Goal: Task Accomplishment & Management: Use online tool/utility

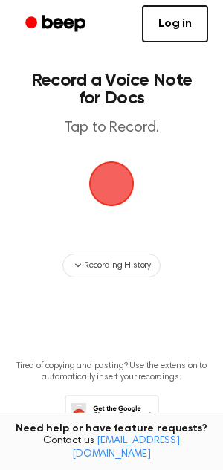
click at [162, 42] on div "Log in Create Account" at bounding box center [111, 24] width 193 height 48
click at [161, 25] on link "Log in" at bounding box center [175, 23] width 66 height 37
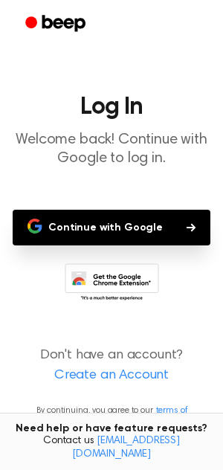
click at [135, 227] on button "Continue with Google" at bounding box center [112, 228] width 198 height 36
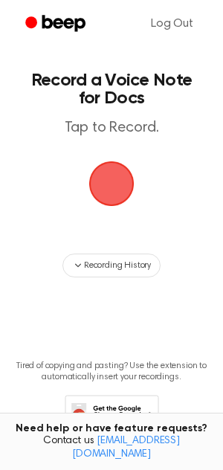
click at [114, 203] on span "button" at bounding box center [112, 184] width 60 height 60
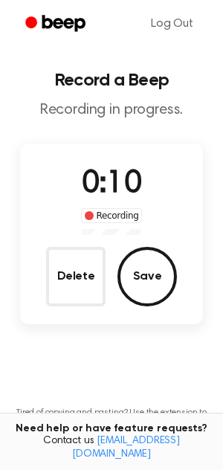
click at [114, 203] on div "0:10 Recording" at bounding box center [112, 198] width 86 height 74
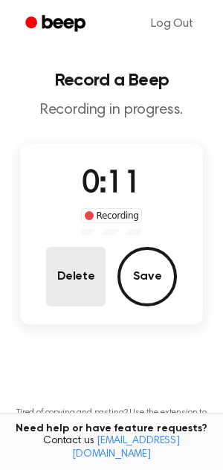
click at [65, 287] on button "Delete" at bounding box center [76, 277] width 60 height 60
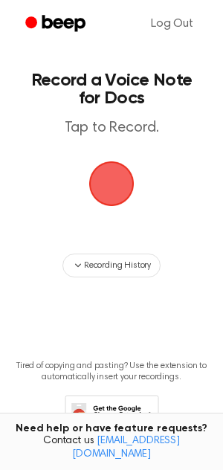
click at [116, 173] on span "button" at bounding box center [111, 183] width 51 height 51
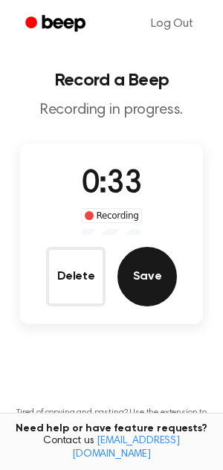
click at [147, 280] on button "Save" at bounding box center [148, 277] width 60 height 60
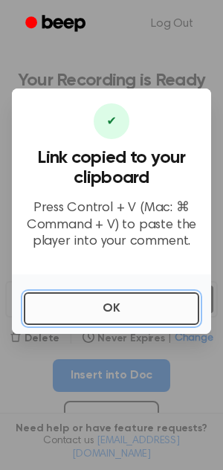
click at [150, 299] on button "OK" at bounding box center [112, 308] width 176 height 33
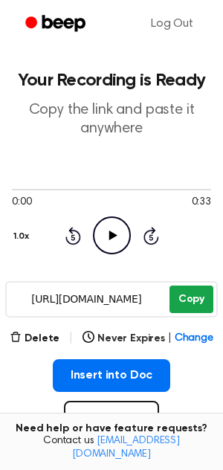
click at [181, 301] on button "Copy" at bounding box center [192, 300] width 44 height 28
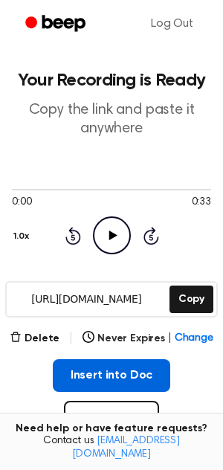
click at [147, 373] on button "Insert into Doc" at bounding box center [112, 375] width 118 height 33
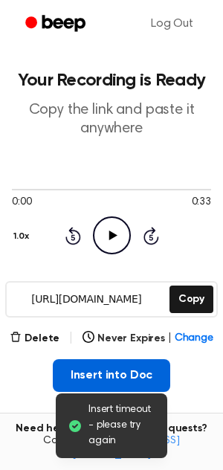
click at [147, 373] on button "Insert into Doc" at bounding box center [112, 375] width 118 height 33
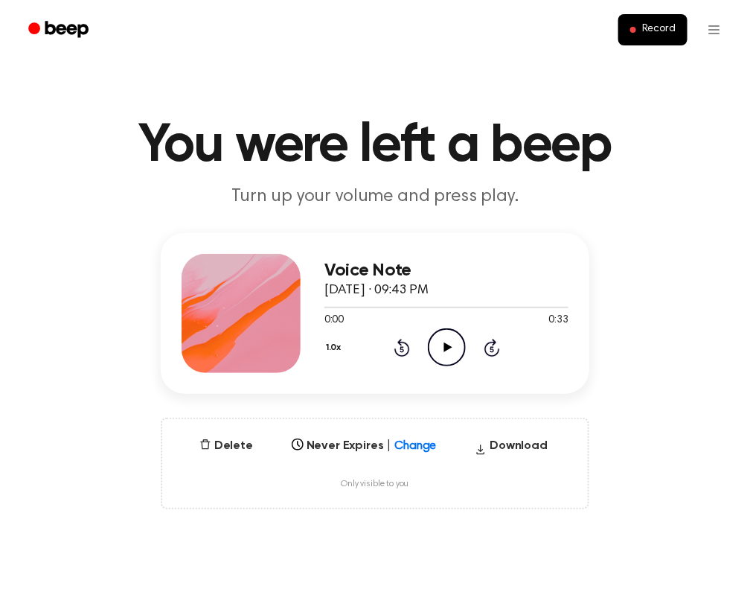
click at [454, 345] on icon "Play Audio" at bounding box center [447, 347] width 38 height 38
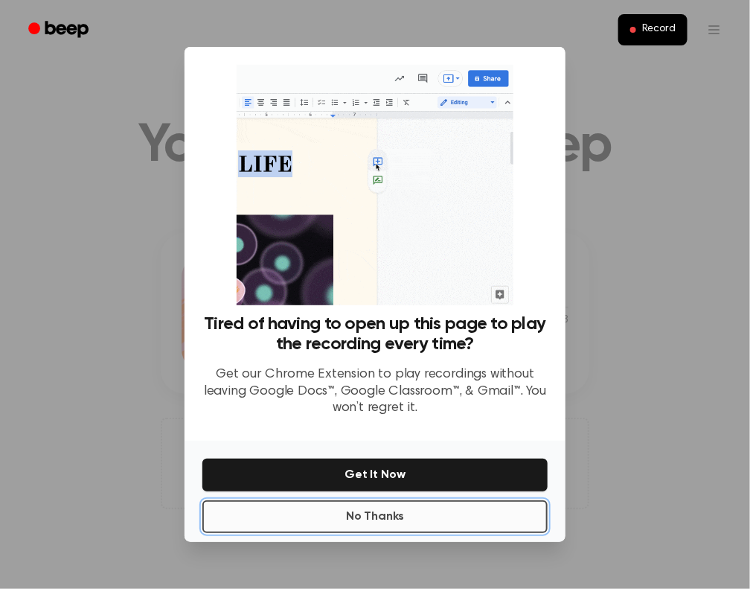
click at [461, 515] on button "No Thanks" at bounding box center [374, 516] width 345 height 33
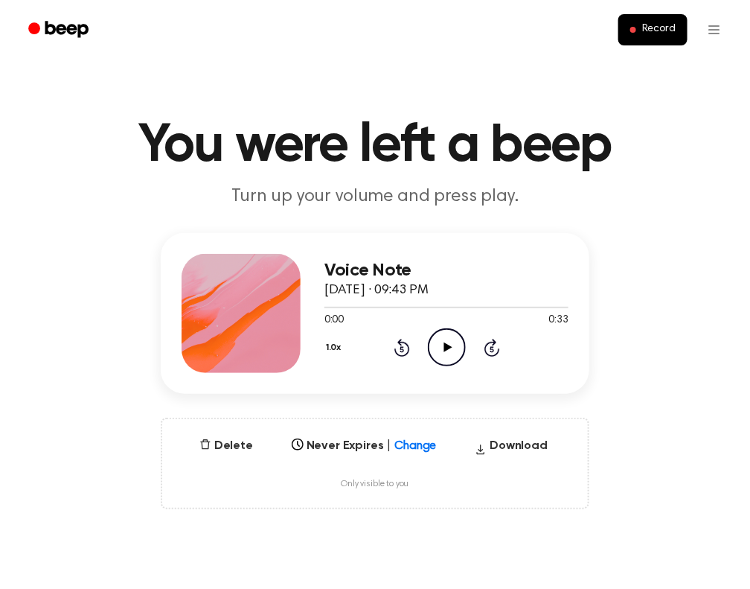
click at [440, 347] on icon "Play Audio" at bounding box center [447, 347] width 38 height 38
